Goal: Information Seeking & Learning: Learn about a topic

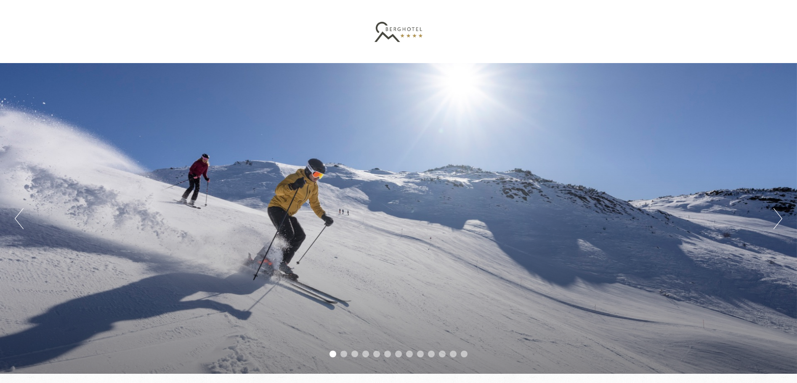
scroll to position [294, 0]
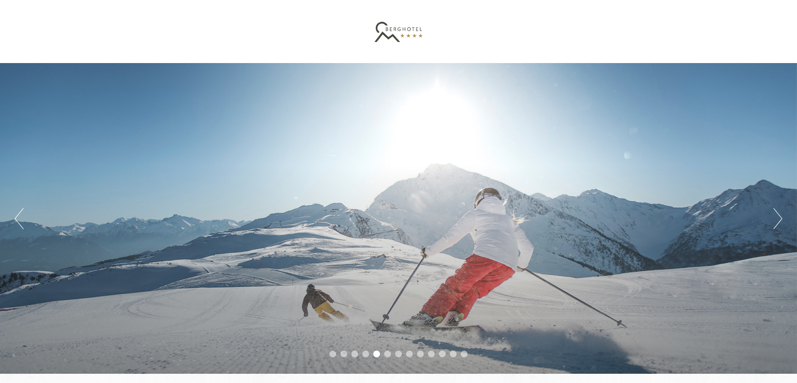
scroll to position [168, 0]
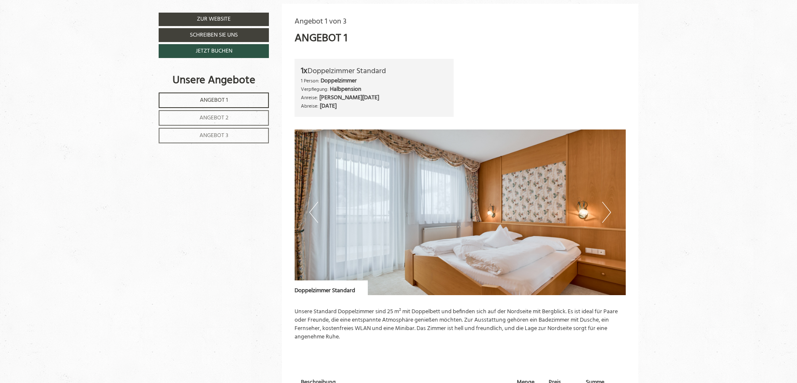
scroll to position [673, 0]
